Goal: Transaction & Acquisition: Purchase product/service

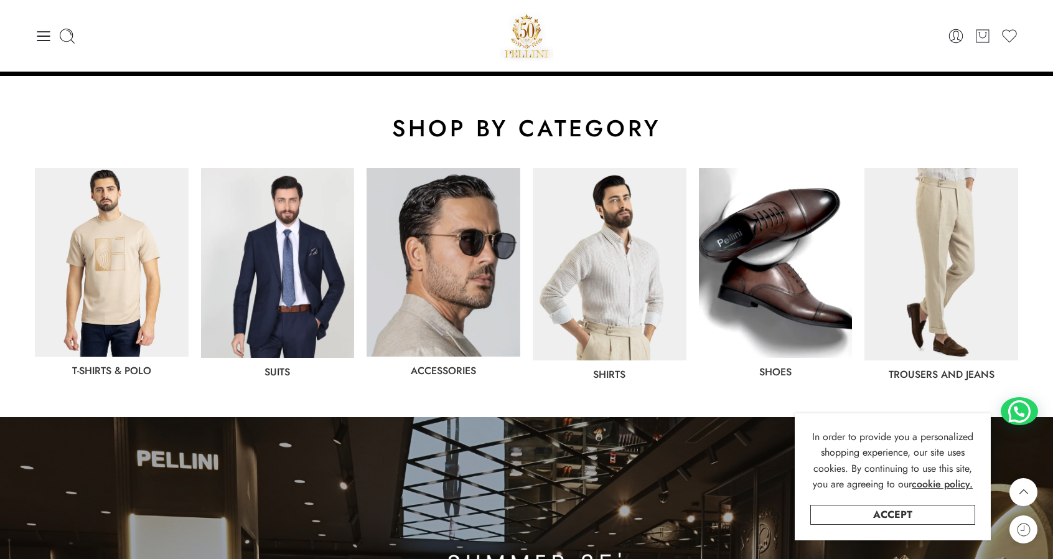
scroll to position [487, 0]
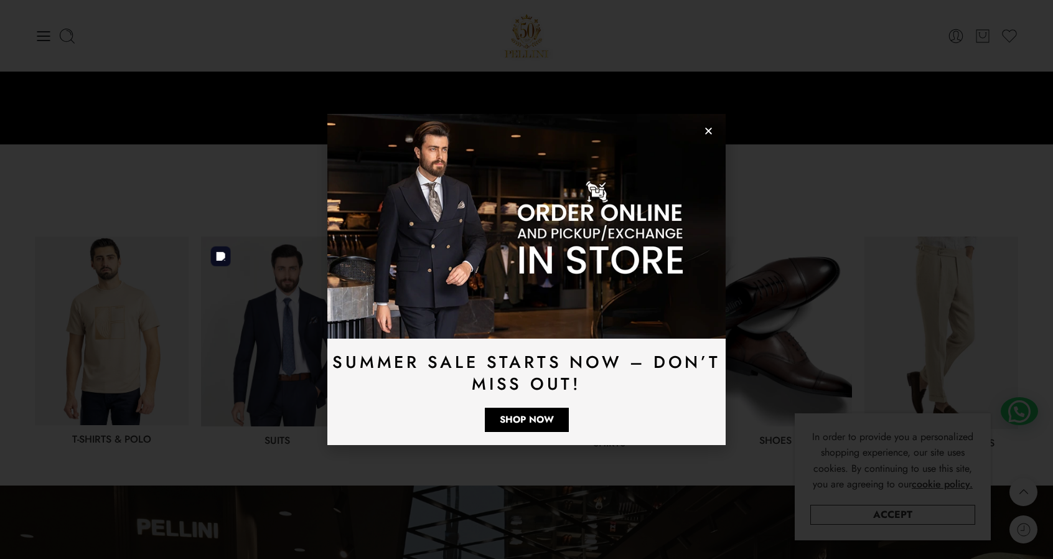
click at [283, 325] on img at bounding box center [278, 331] width 154 height 190
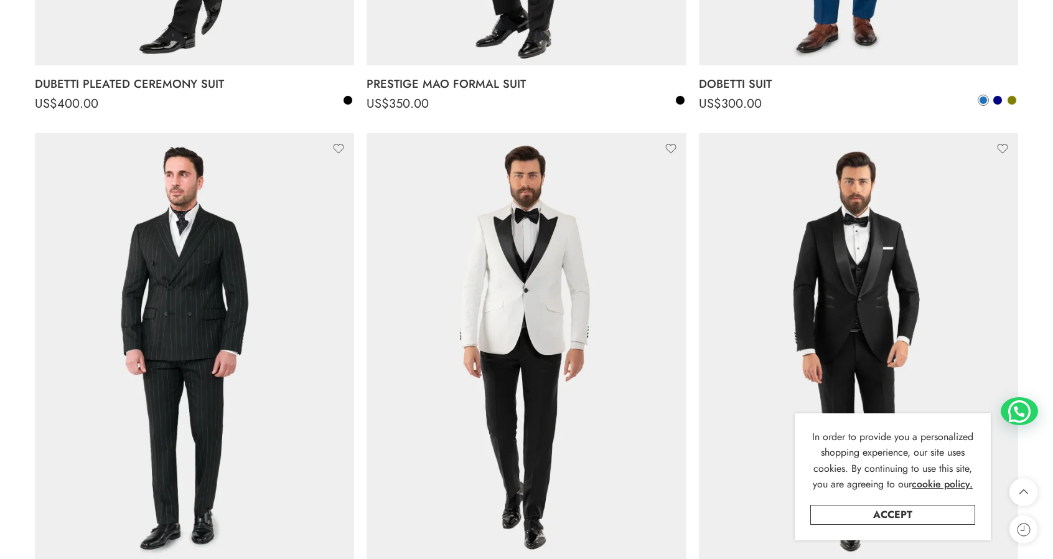
scroll to position [1263, 0]
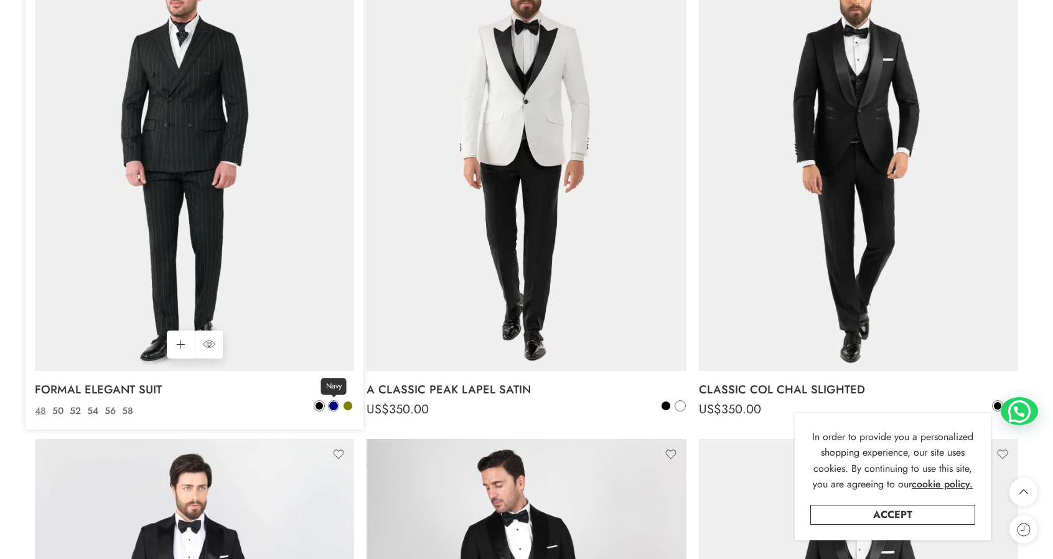
click at [334, 402] on span at bounding box center [333, 405] width 9 height 9
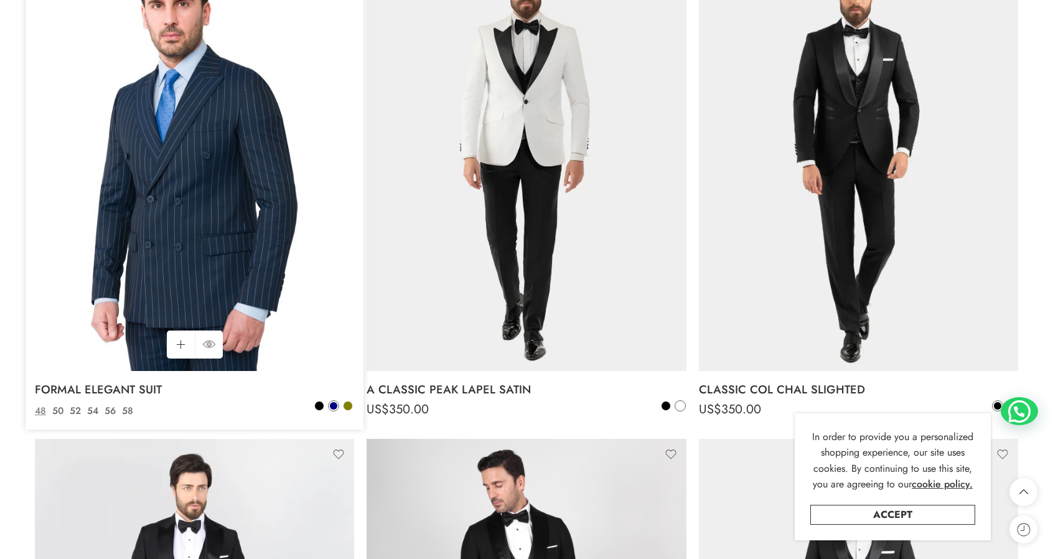
click at [221, 264] on img at bounding box center [194, 158] width 319 height 426
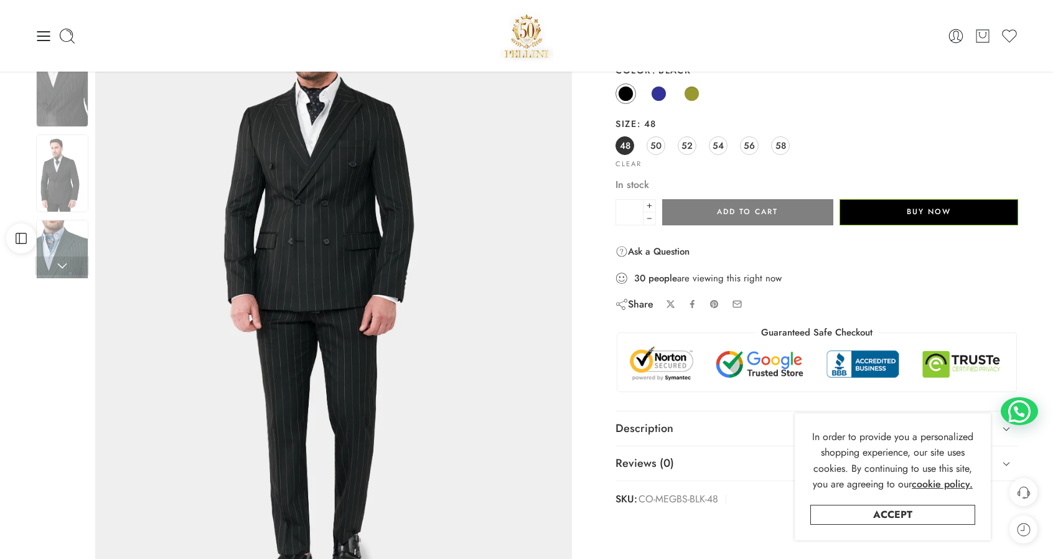
scroll to position [107, 0]
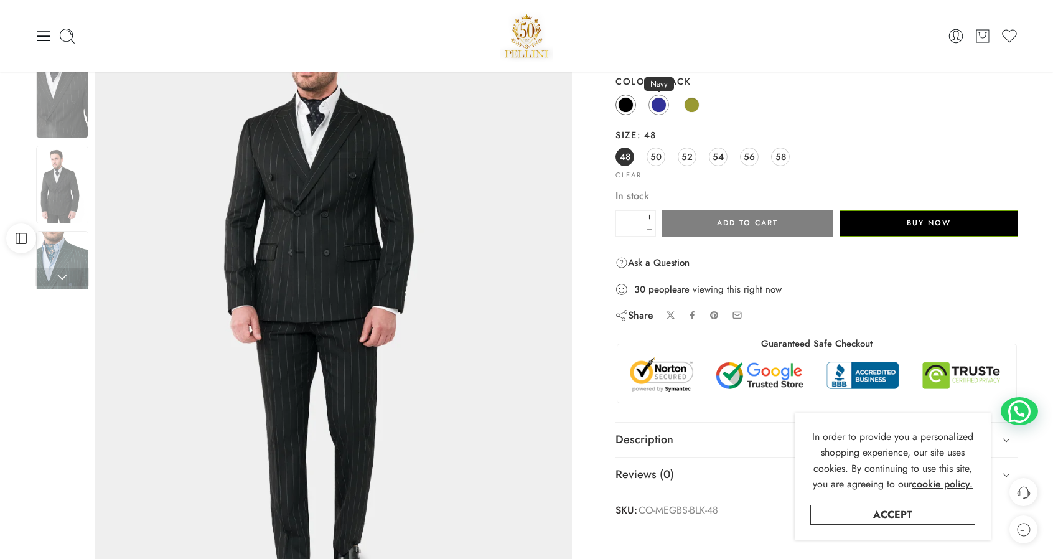
click at [656, 104] on span at bounding box center [659, 105] width 16 height 16
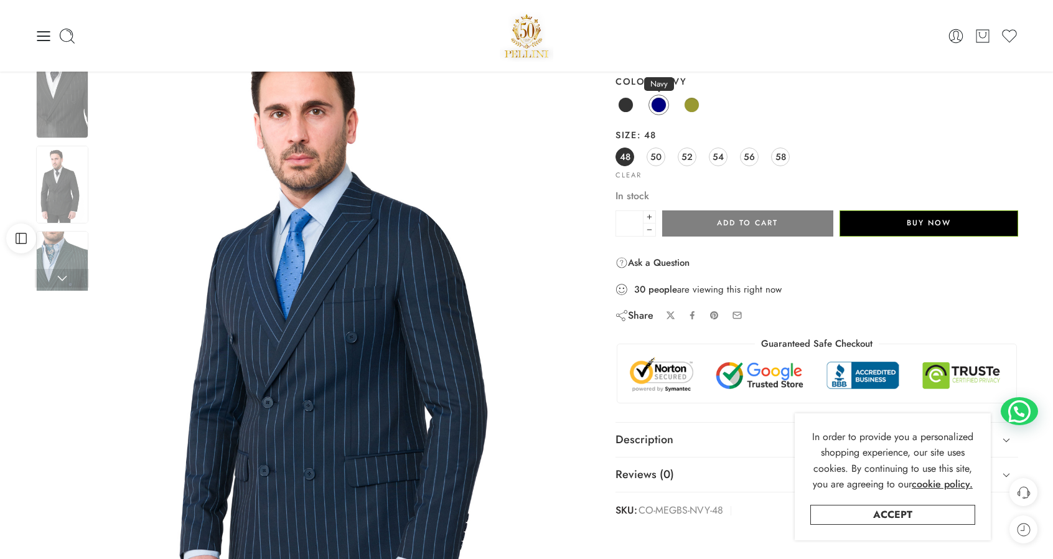
click at [656, 104] on span at bounding box center [659, 105] width 16 height 16
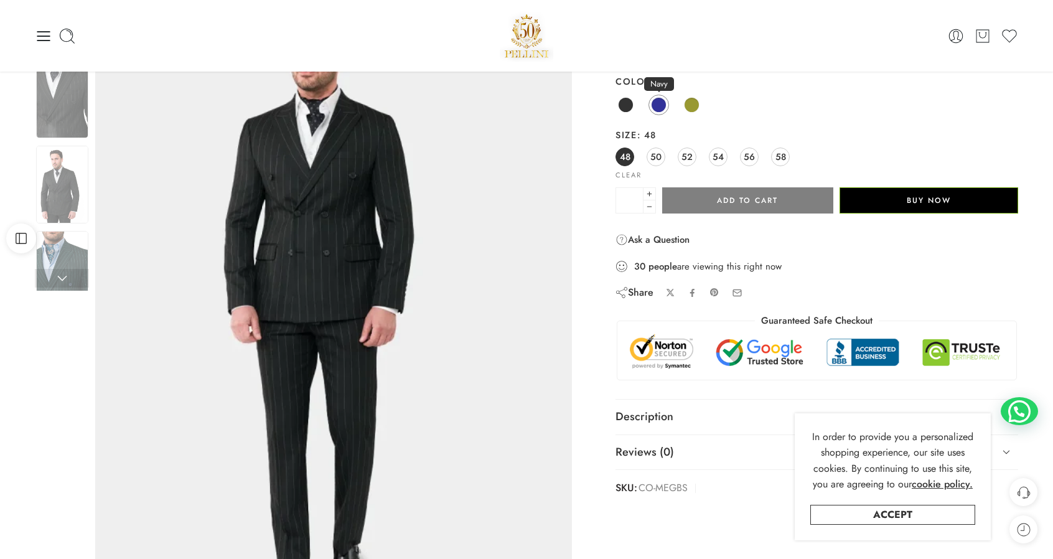
click at [663, 98] on span at bounding box center [659, 105] width 14 height 14
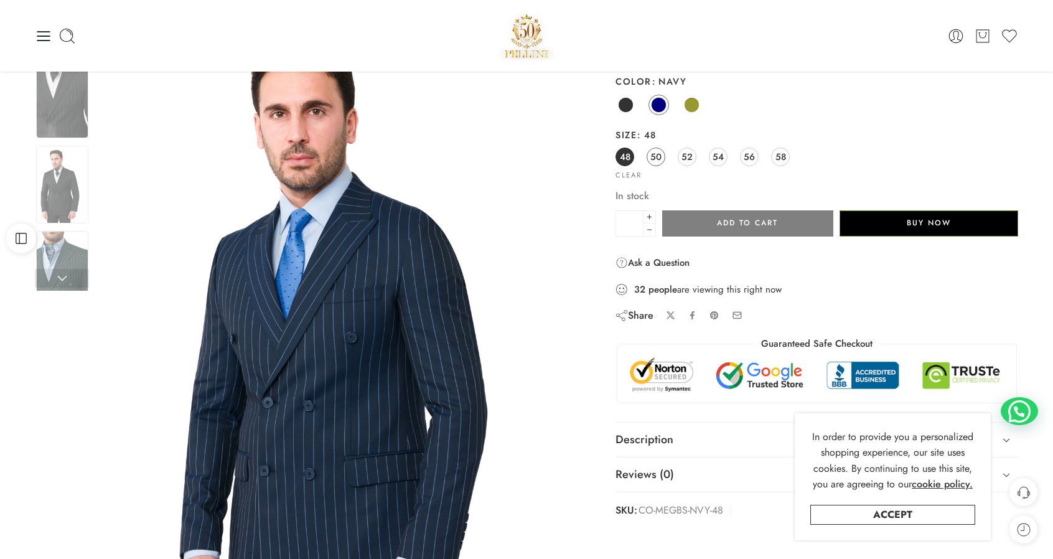
click at [652, 161] on span "50" at bounding box center [655, 156] width 11 height 17
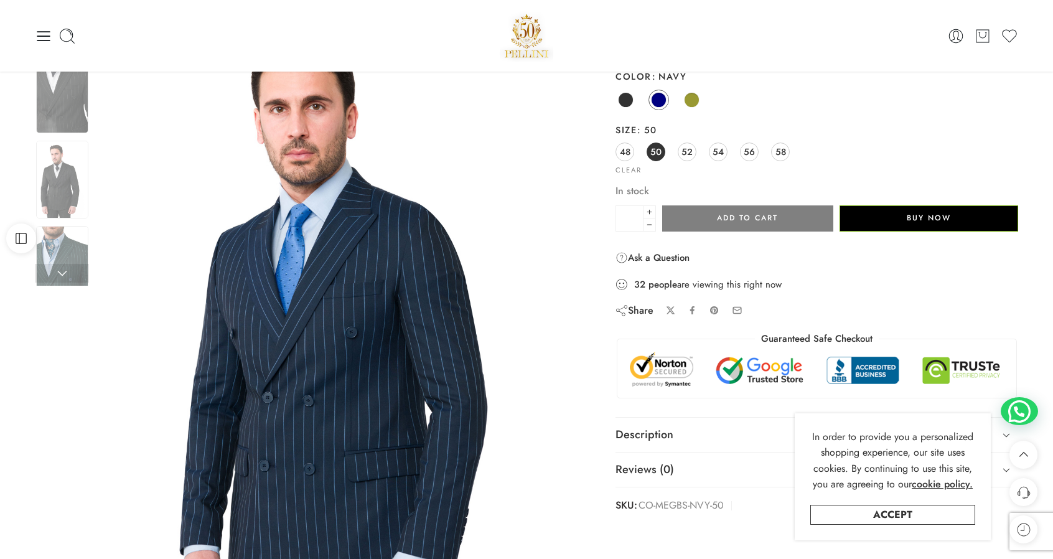
scroll to position [0, 0]
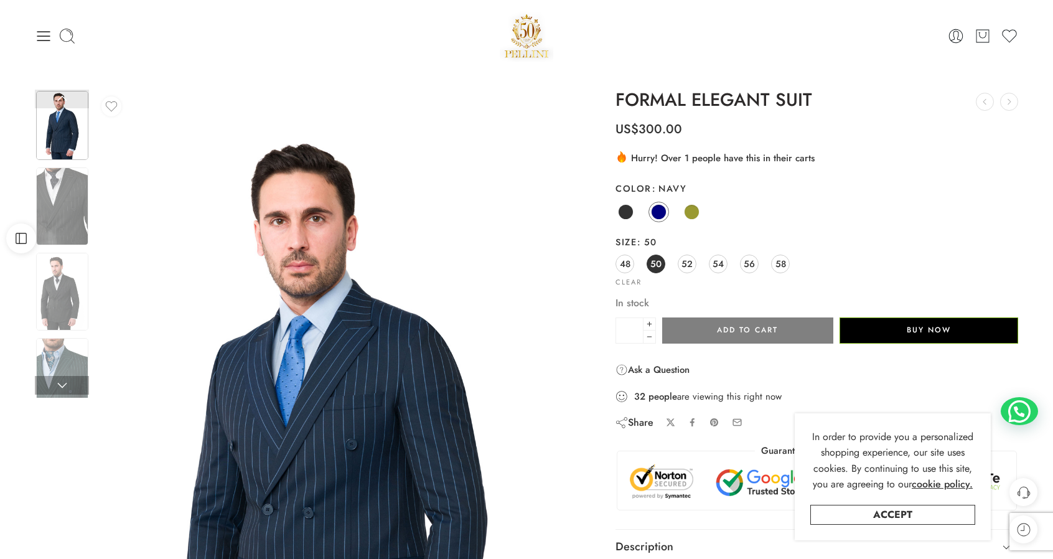
click at [65, 140] on img at bounding box center [62, 125] width 52 height 69
click at [913, 515] on link "Accept" at bounding box center [892, 515] width 165 height 20
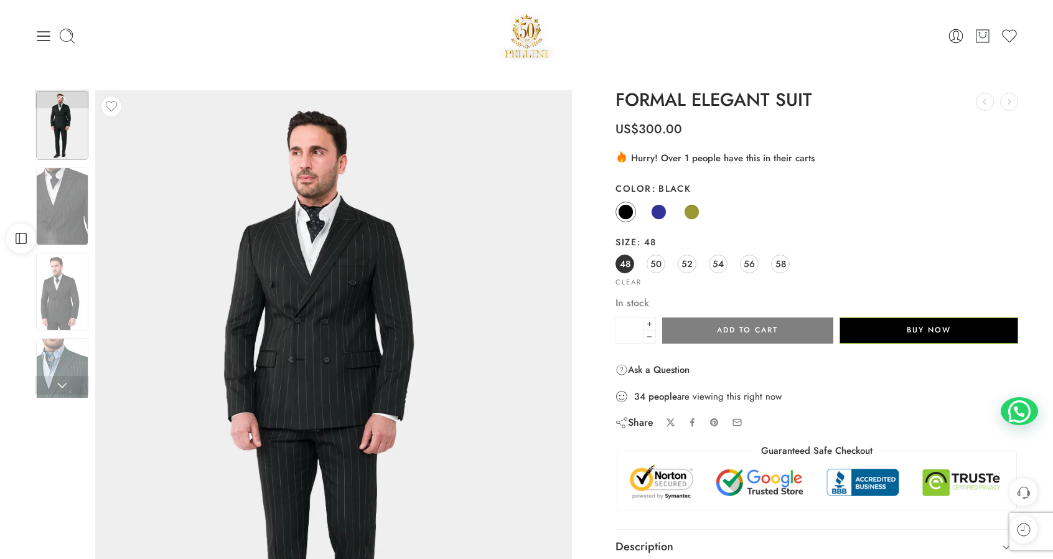
click at [513, 48] on img at bounding box center [527, 35] width 54 height 53
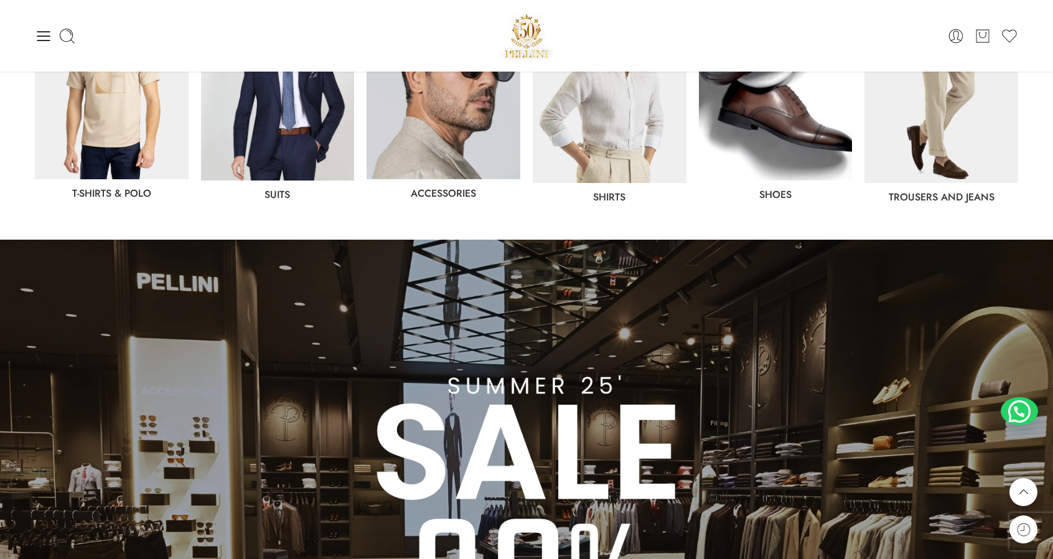
scroll to position [721, 0]
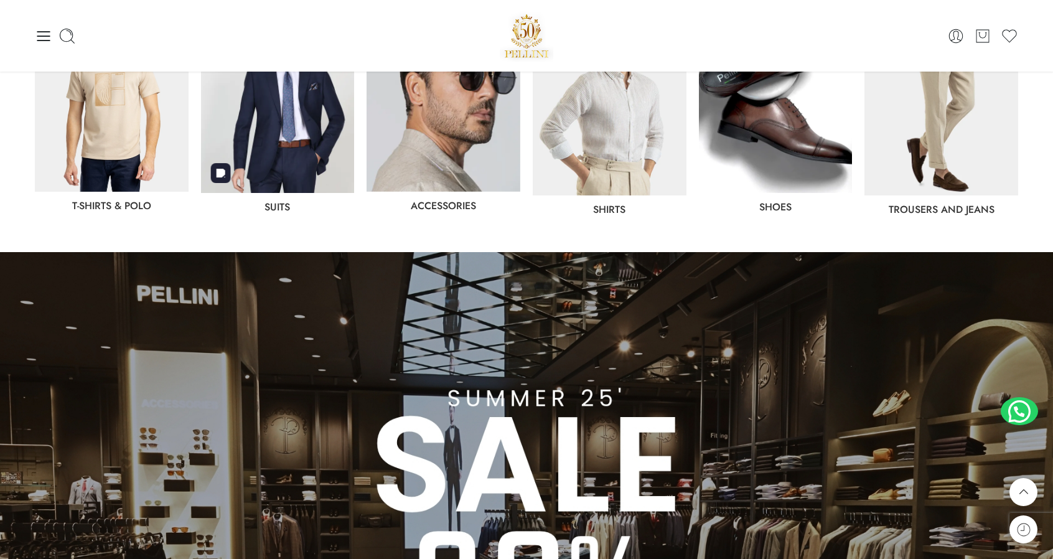
click at [278, 141] on img at bounding box center [278, 98] width 154 height 190
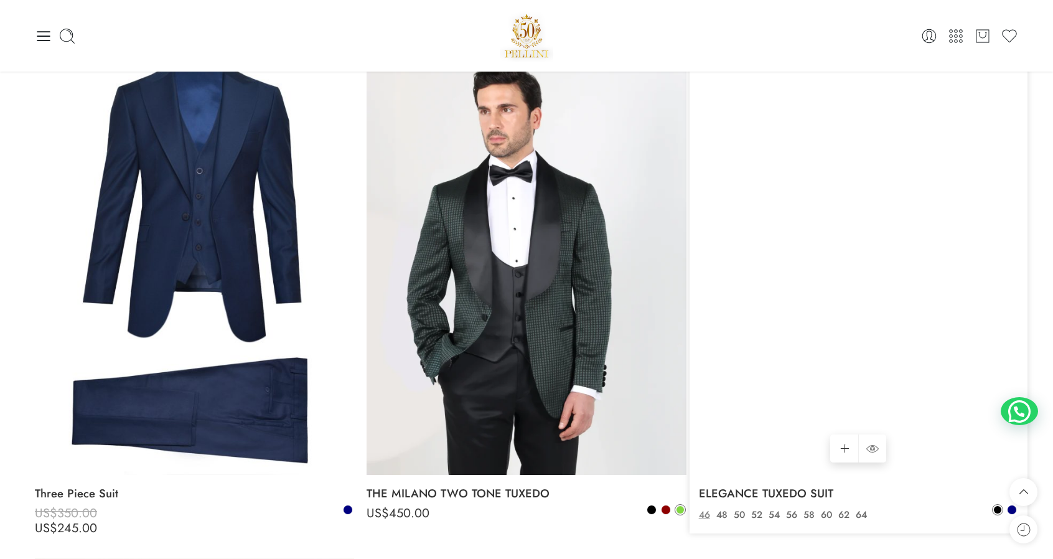
scroll to position [2636, 0]
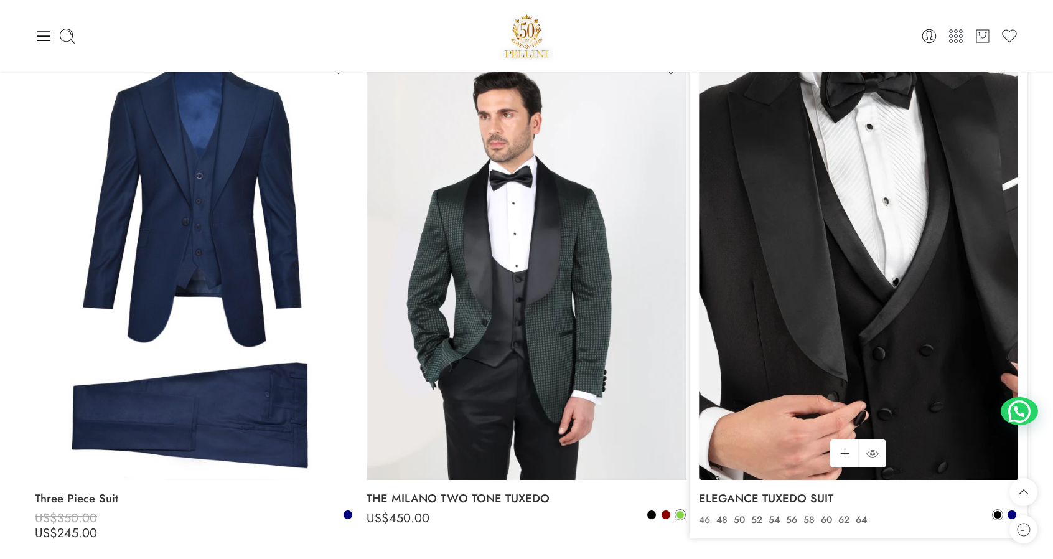
drag, startPoint x: 1058, startPoint y: 54, endPoint x: 1013, endPoint y: 298, distance: 248.0
click at [1013, 298] on html "0 Cart 0 Cart 0 Wishlist" at bounding box center [526, 264] width 1053 height 5801
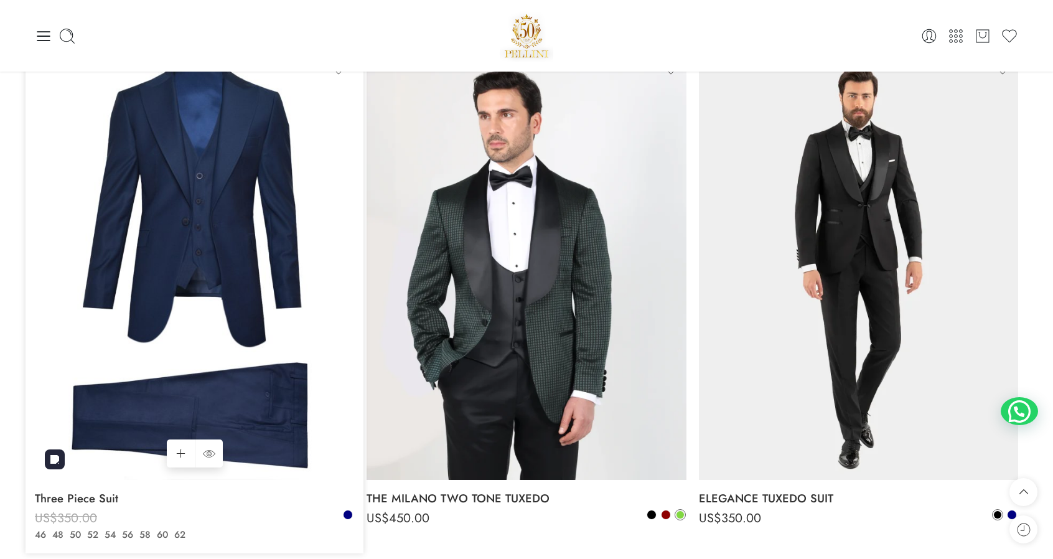
click at [252, 278] on img at bounding box center [194, 267] width 319 height 426
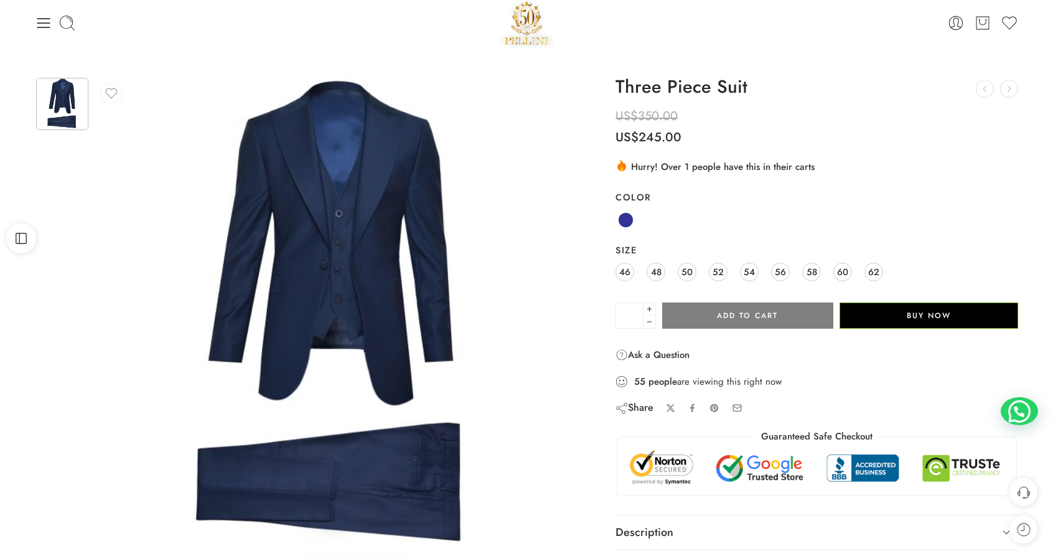
scroll to position [12, 0]
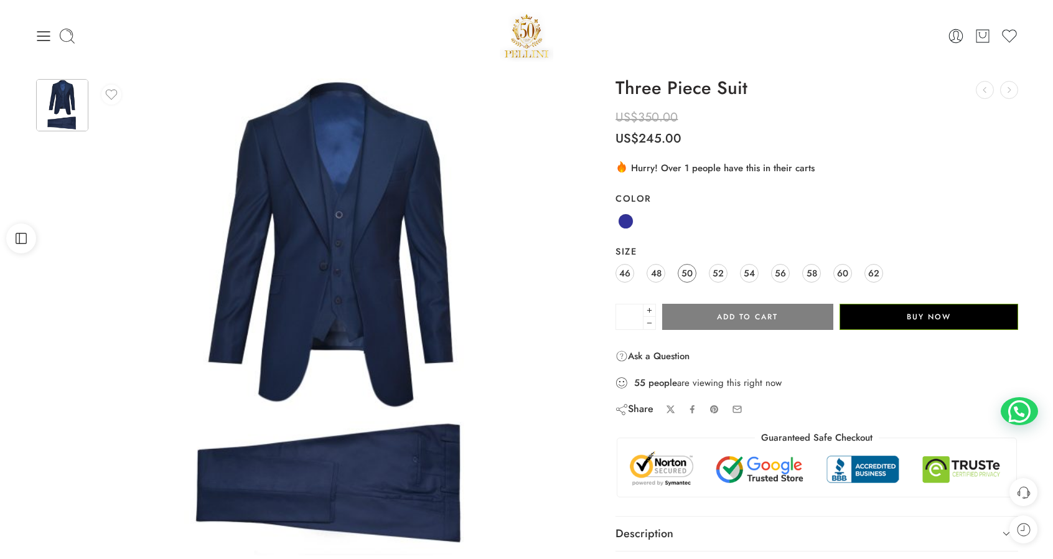
click at [686, 272] on span "50" at bounding box center [686, 272] width 11 height 17
click at [718, 271] on span "52" at bounding box center [718, 272] width 11 height 17
click at [626, 274] on span "46" at bounding box center [624, 272] width 11 height 17
click at [656, 269] on span "48" at bounding box center [656, 272] width 11 height 17
click at [869, 273] on span "62" at bounding box center [873, 272] width 11 height 17
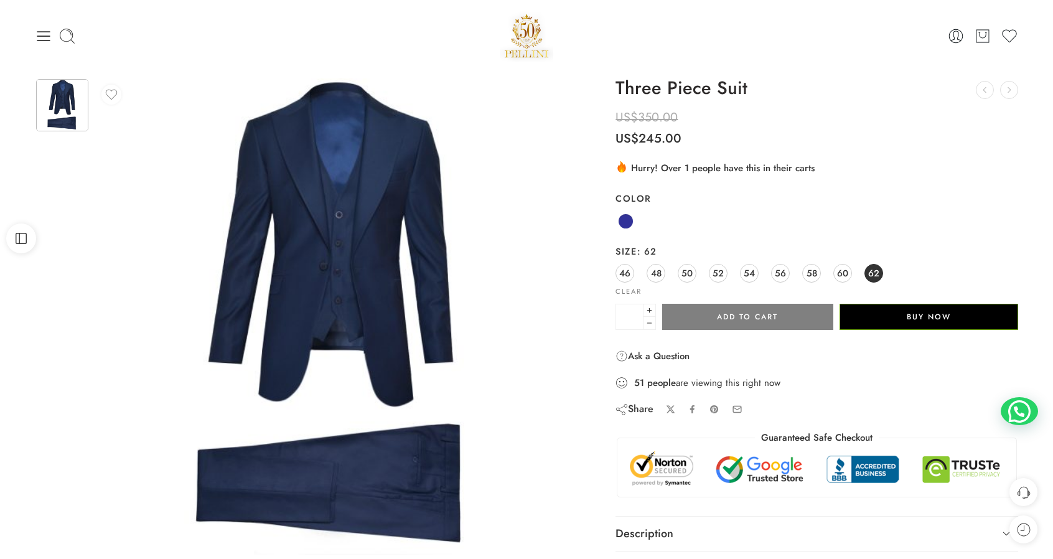
click at [869, 273] on span "62" at bounding box center [873, 272] width 11 height 17
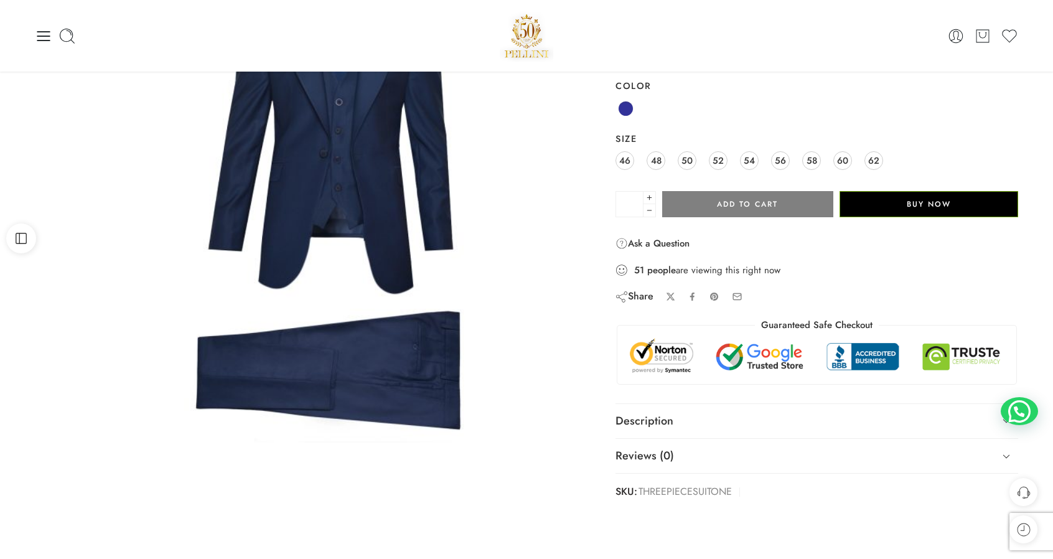
scroll to position [0, 0]
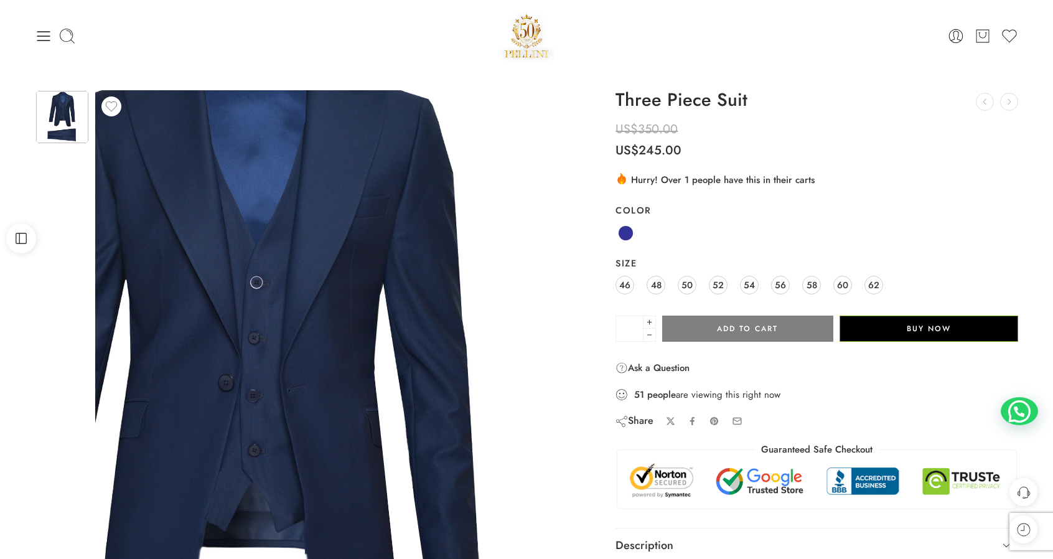
click at [425, 168] on img at bounding box center [245, 482] width 933 height 933
